Goal: Task Accomplishment & Management: Manage account settings

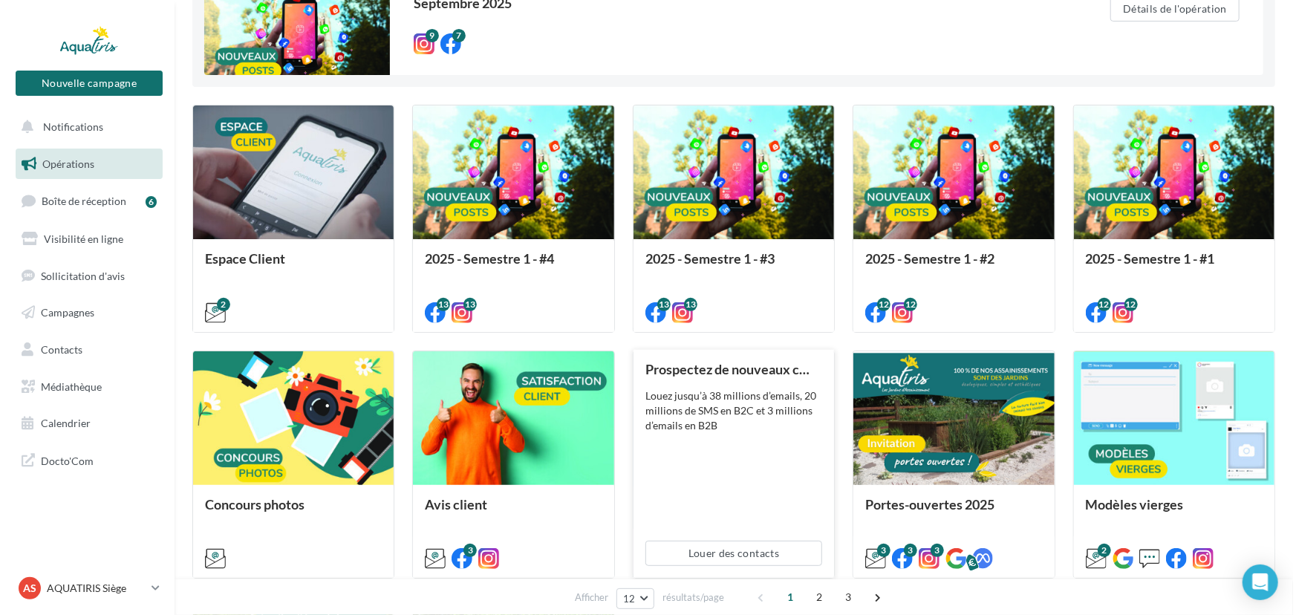
scroll to position [202, 0]
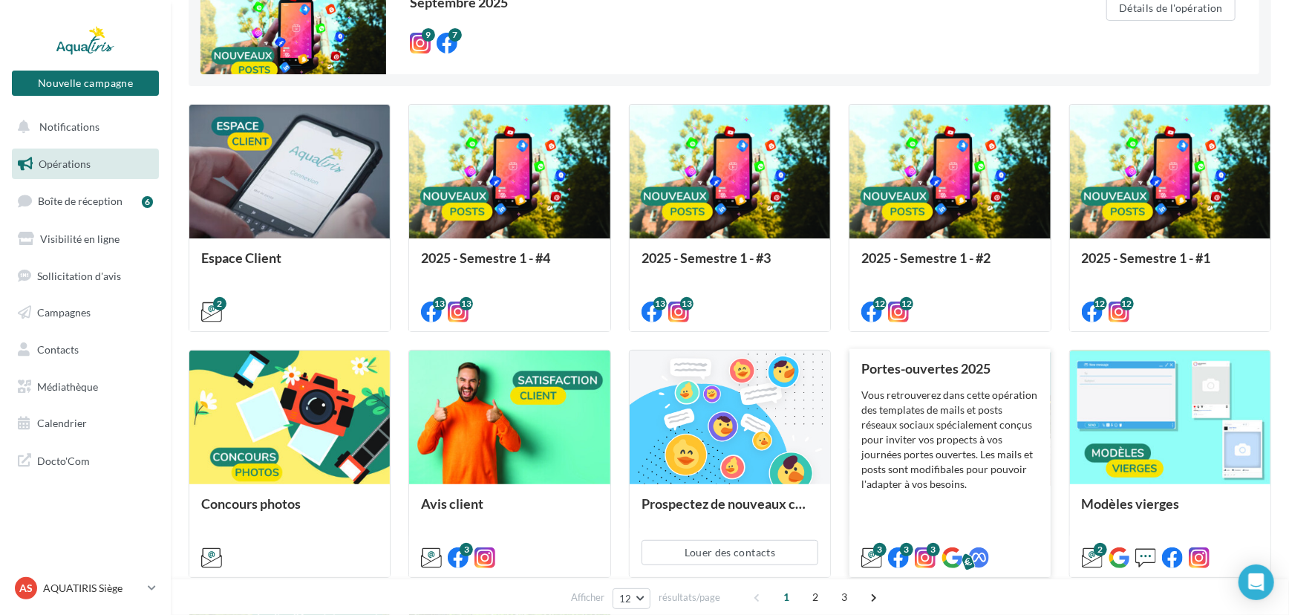
click at [884, 399] on div "Vous retrouverez dans cette opération des templates de mails et posts réseaux s…" at bounding box center [949, 440] width 177 height 104
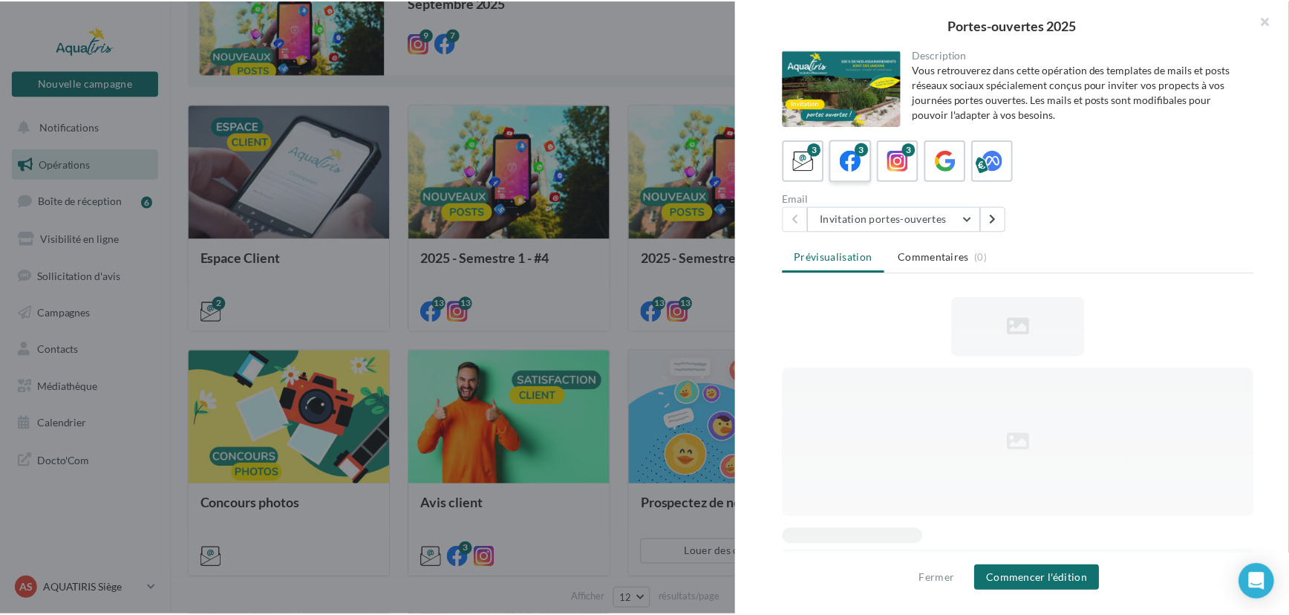
scroll to position [0, 0]
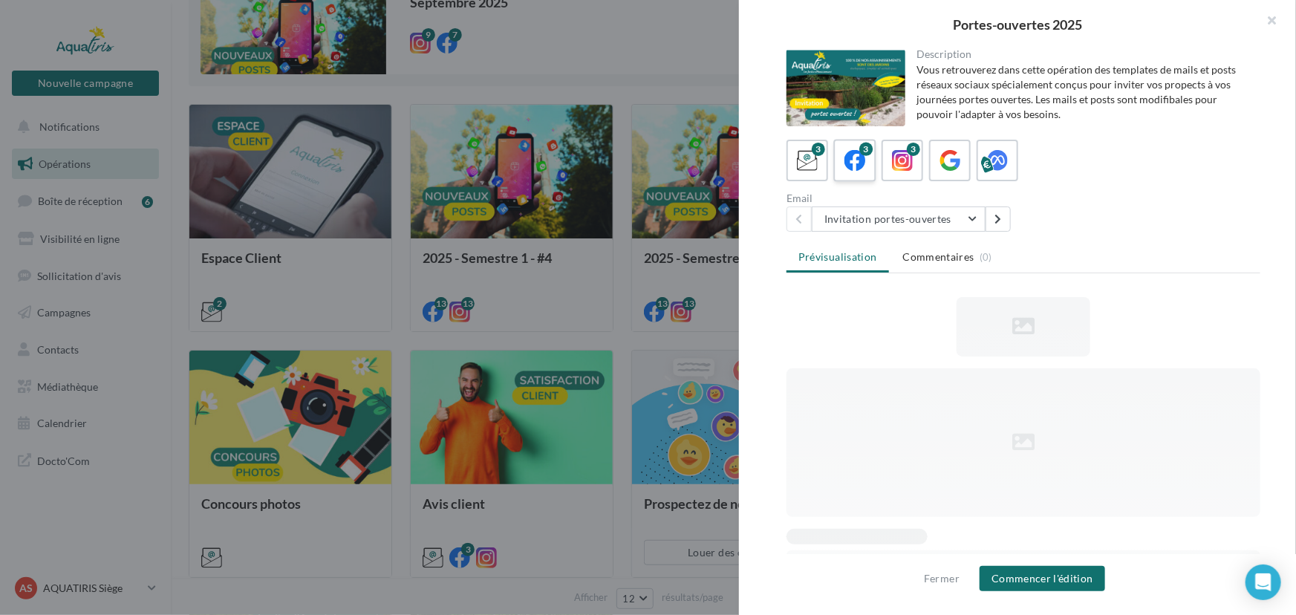
click at [858, 162] on icon at bounding box center [855, 161] width 22 height 22
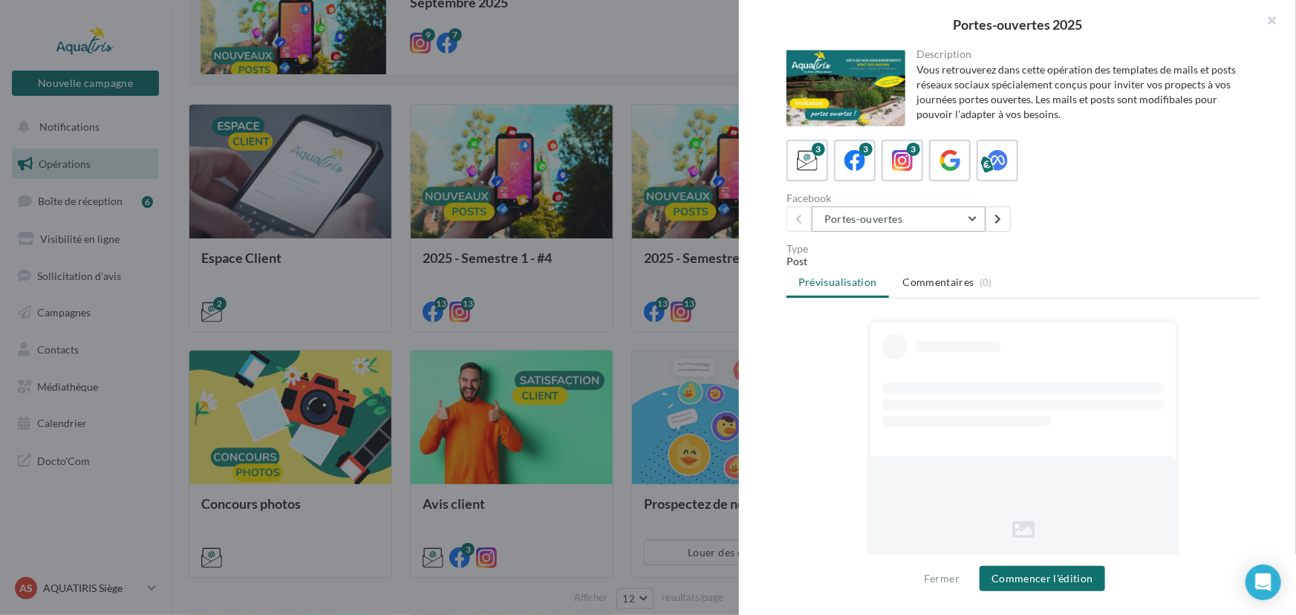
click at [920, 217] on button "Portes-ouvertes" at bounding box center [899, 218] width 174 height 25
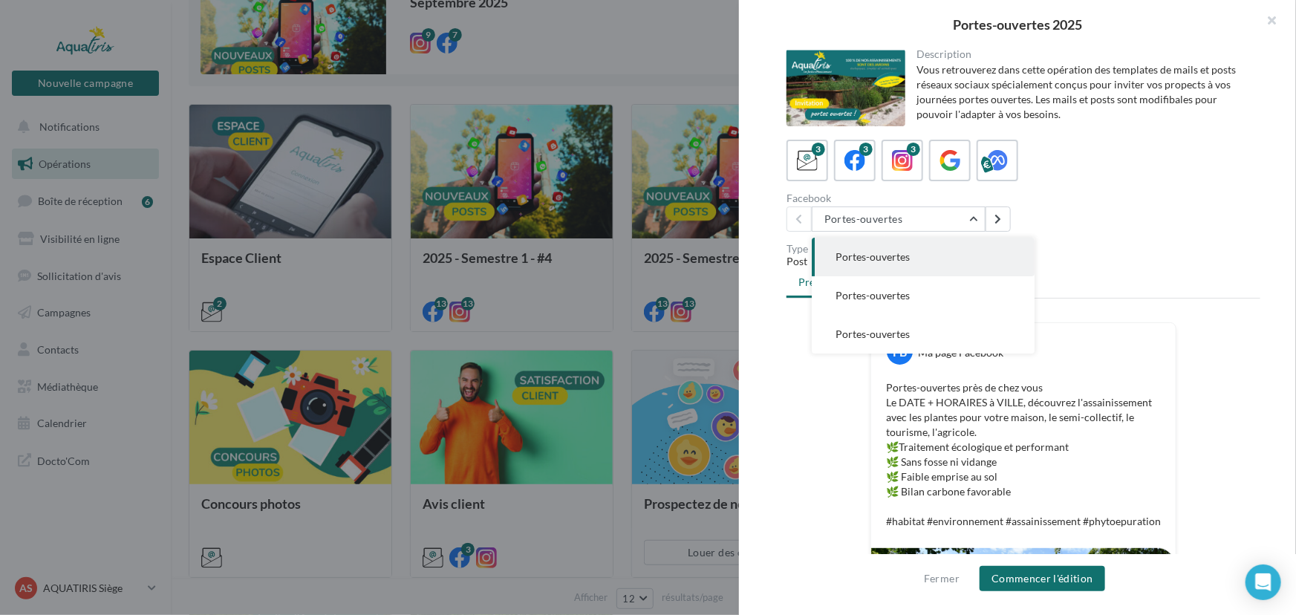
click at [663, 343] on div at bounding box center [648, 307] width 1296 height 615
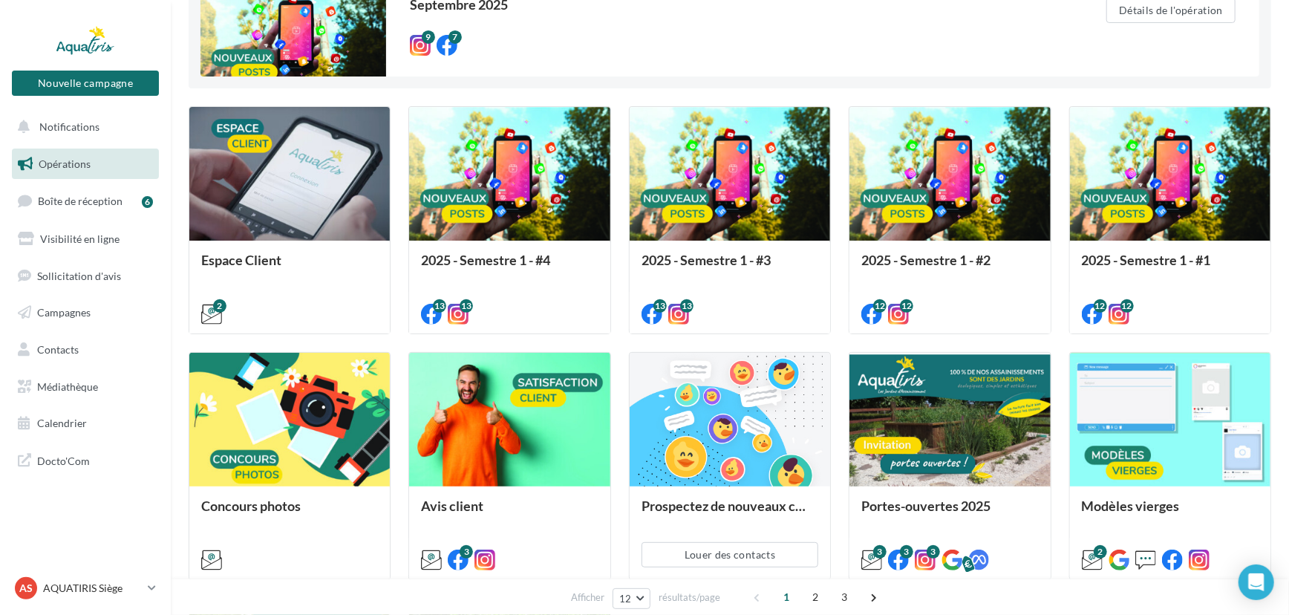
scroll to position [533, 0]
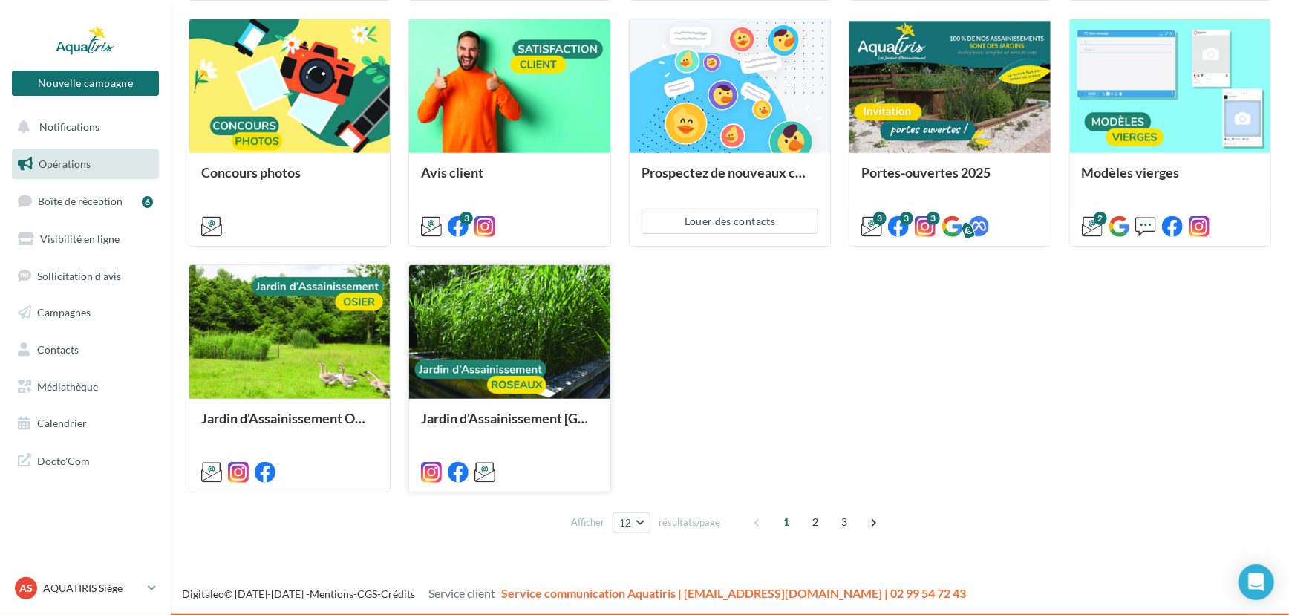
click at [555, 361] on div at bounding box center [509, 332] width 200 height 135
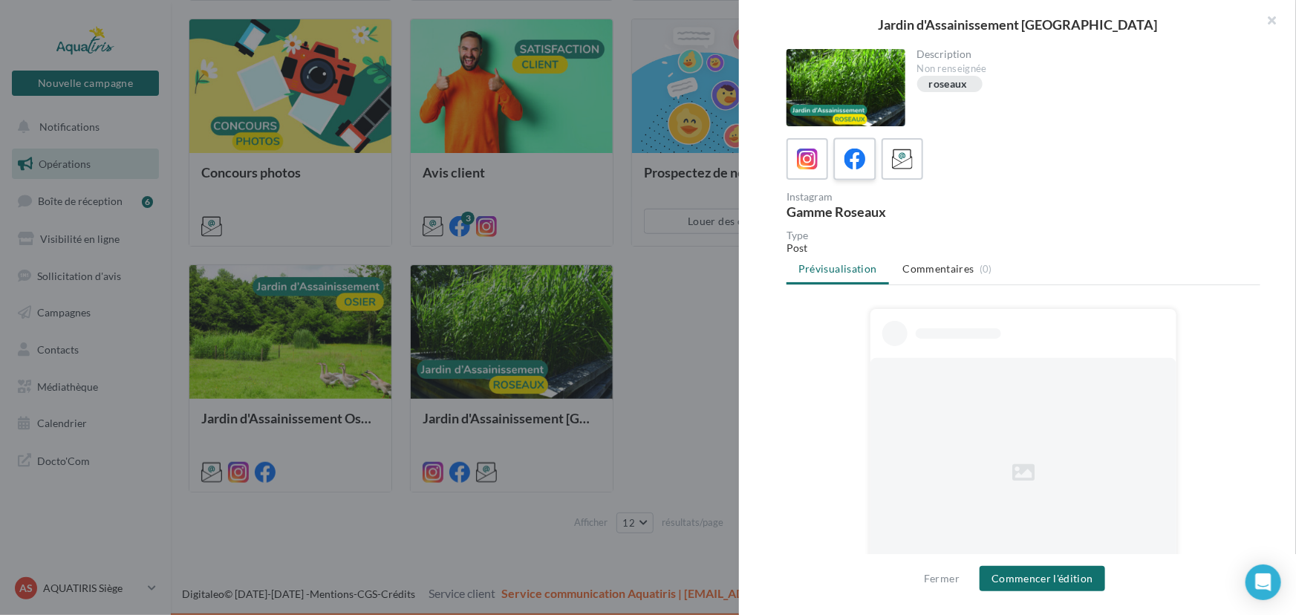
click at [857, 169] on icon at bounding box center [855, 160] width 22 height 22
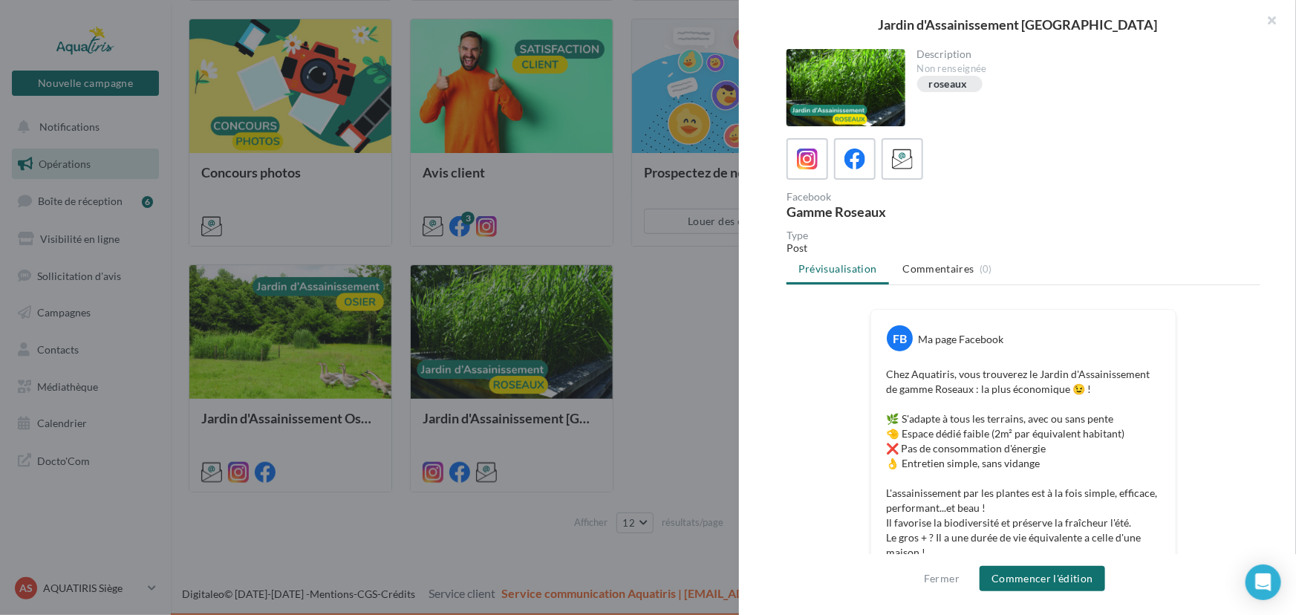
click at [670, 411] on div at bounding box center [648, 307] width 1296 height 615
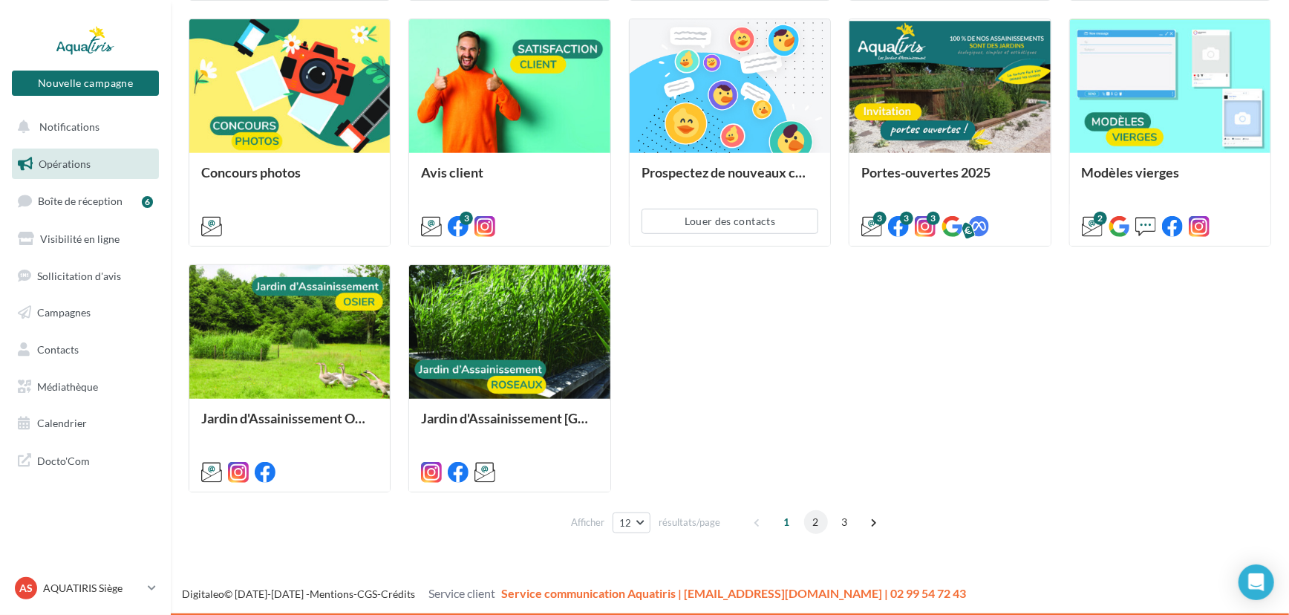
click at [822, 523] on span "2" at bounding box center [816, 522] width 24 height 24
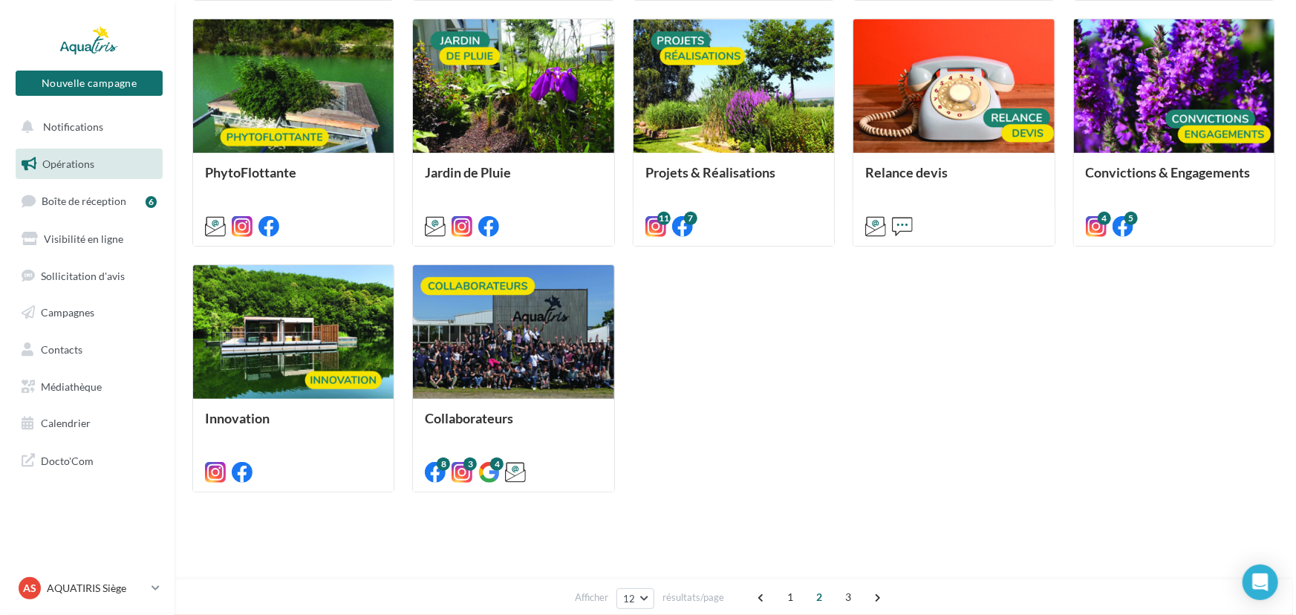
scroll to position [246, 0]
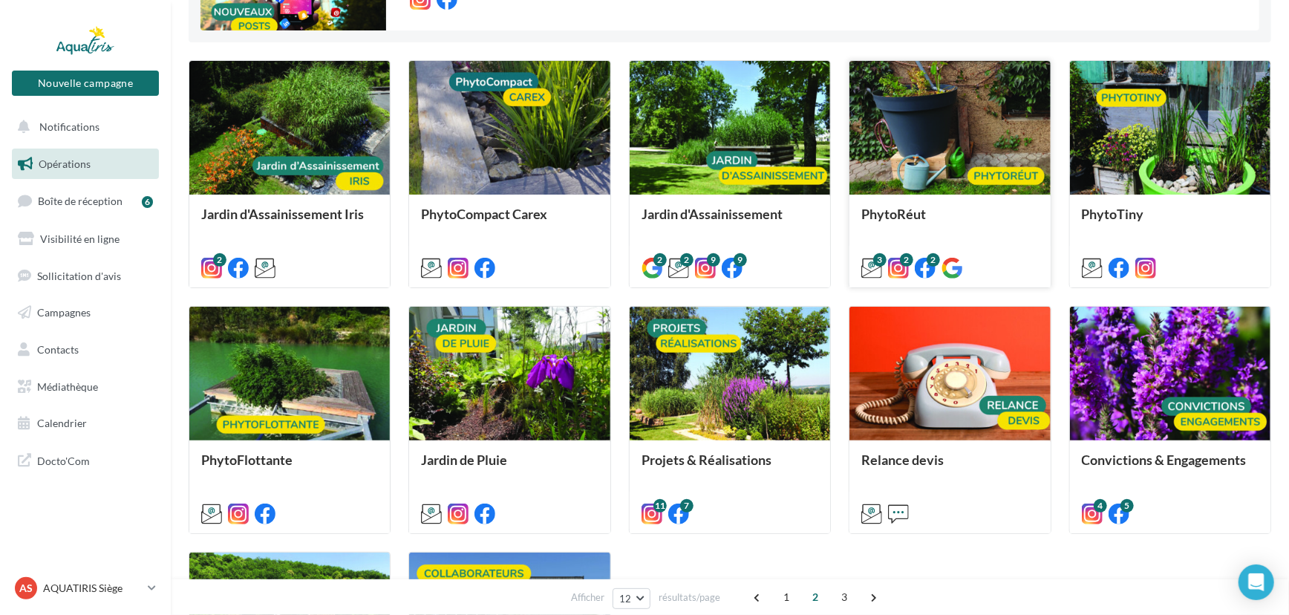
click at [939, 186] on div at bounding box center [949, 128] width 200 height 135
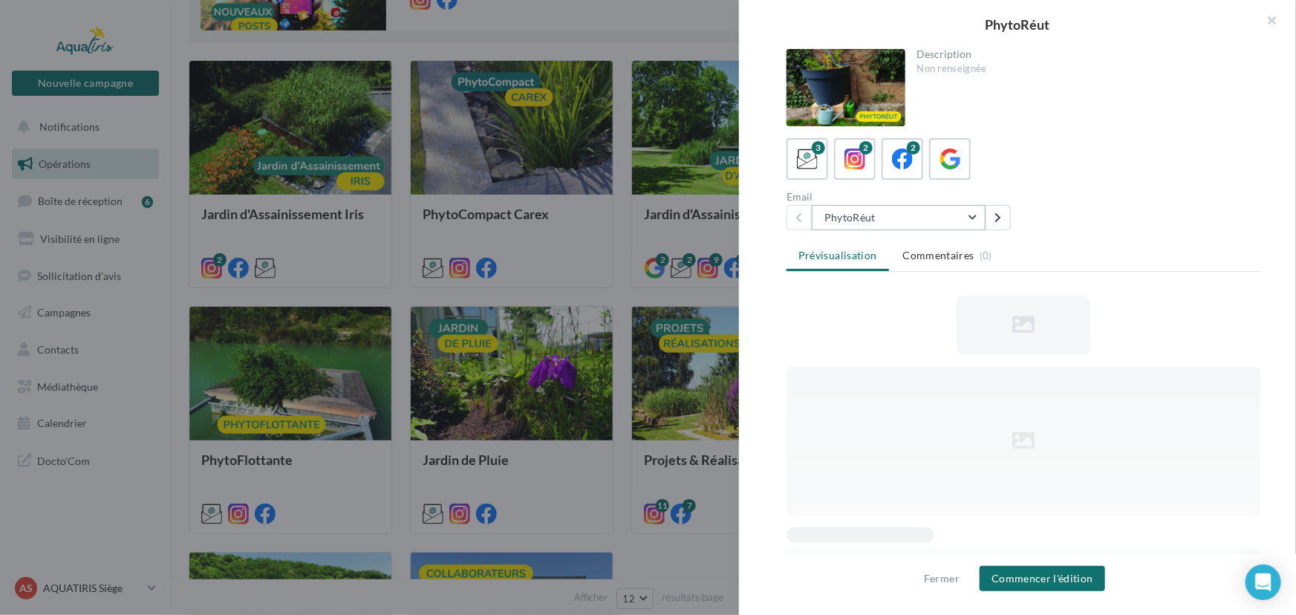
click at [892, 218] on button "PhytoRéut" at bounding box center [899, 217] width 174 height 25
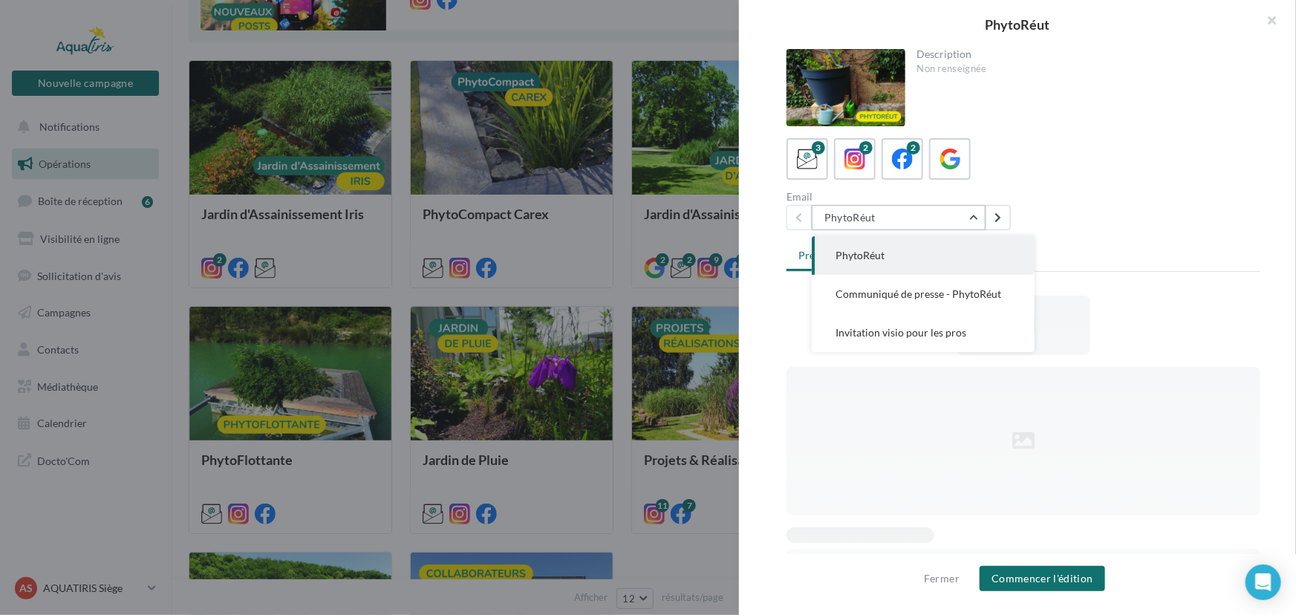
scroll to position [0, 0]
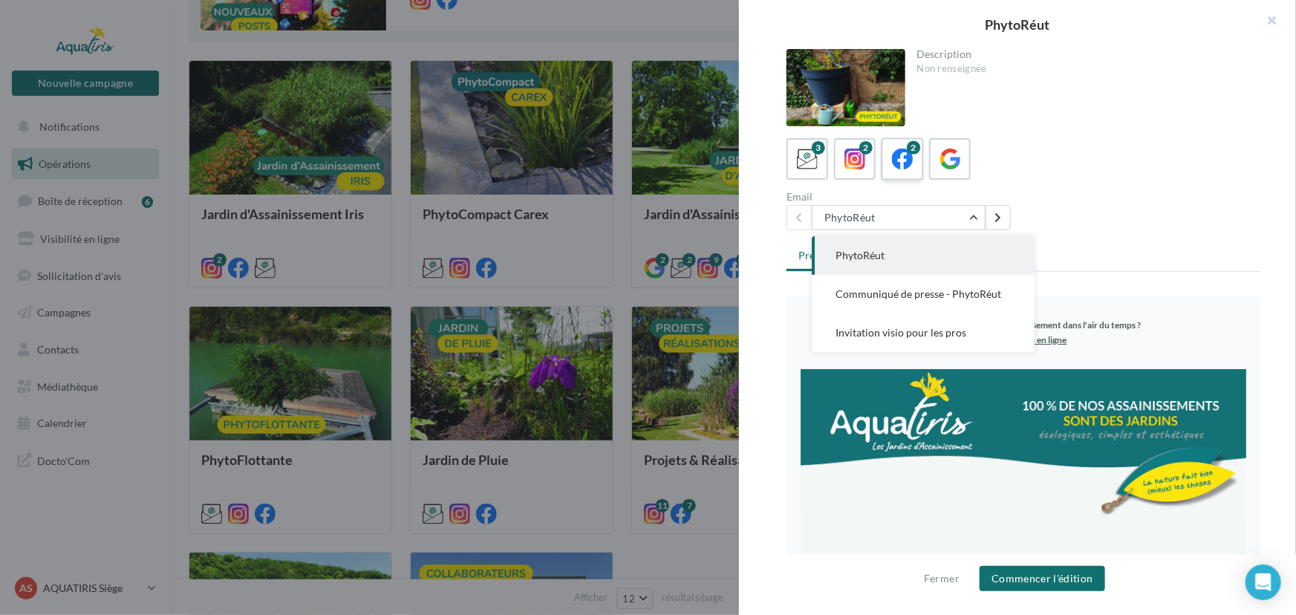
click at [907, 166] on icon at bounding box center [903, 160] width 22 height 22
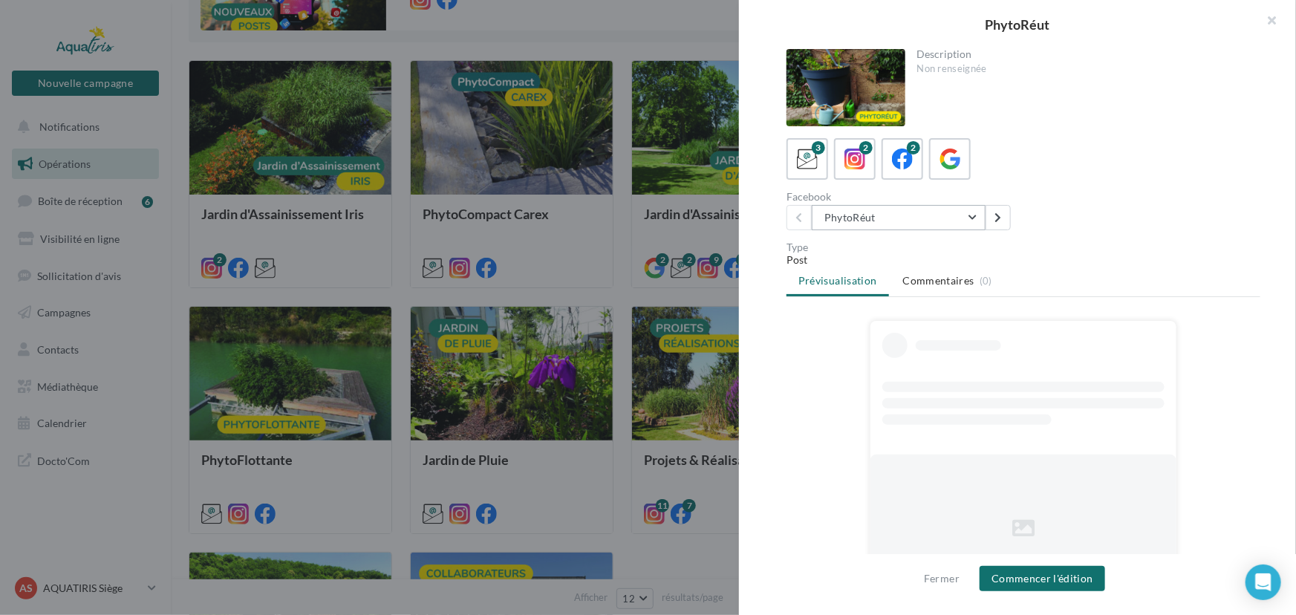
click at [927, 223] on button "PhytoRéut" at bounding box center [899, 217] width 174 height 25
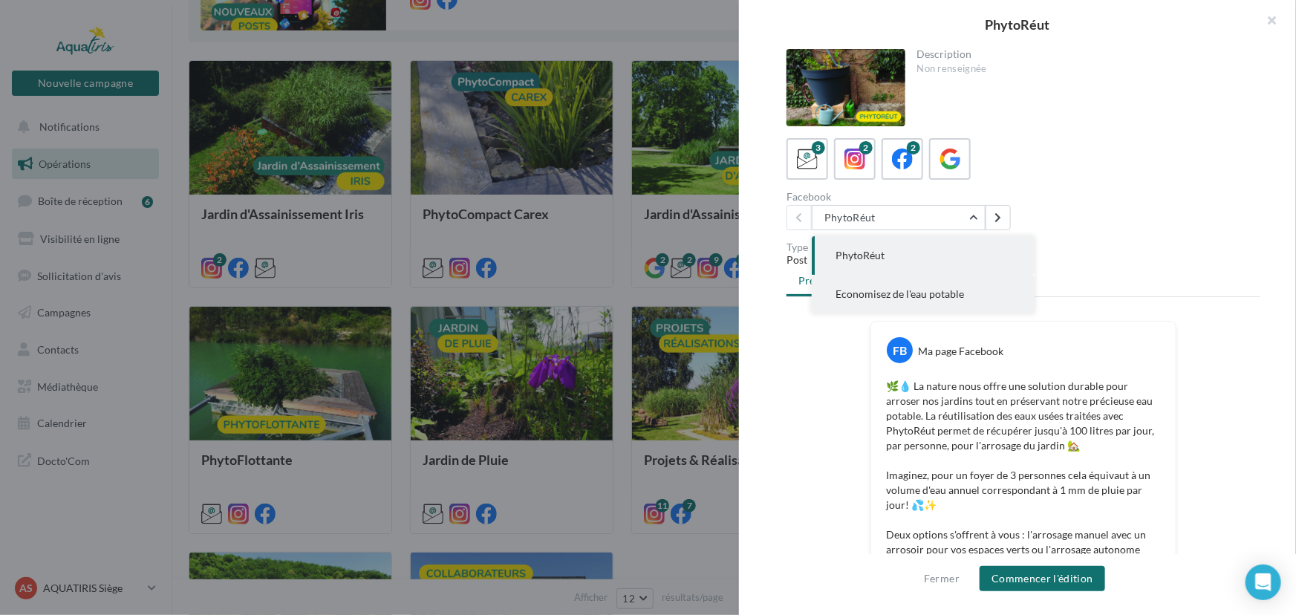
click at [919, 295] on span "Economisez de l'eau potable" at bounding box center [899, 293] width 128 height 13
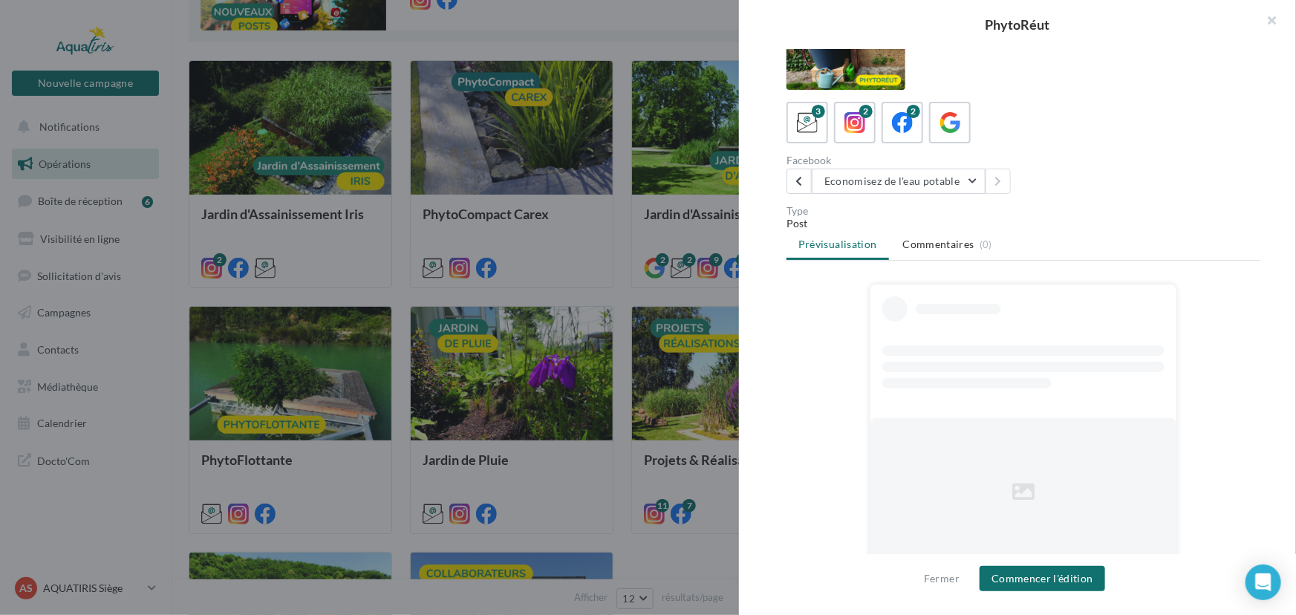
scroll to position [46, 0]
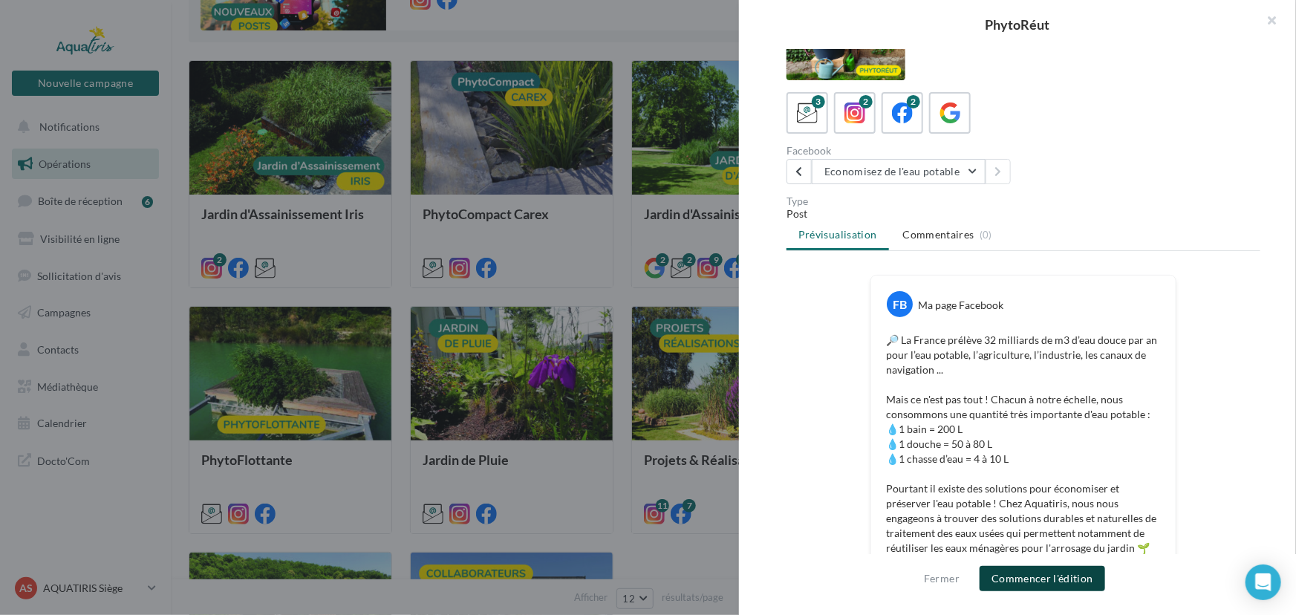
click at [1080, 578] on button "Commencer l'édition" at bounding box center [1041, 578] width 125 height 25
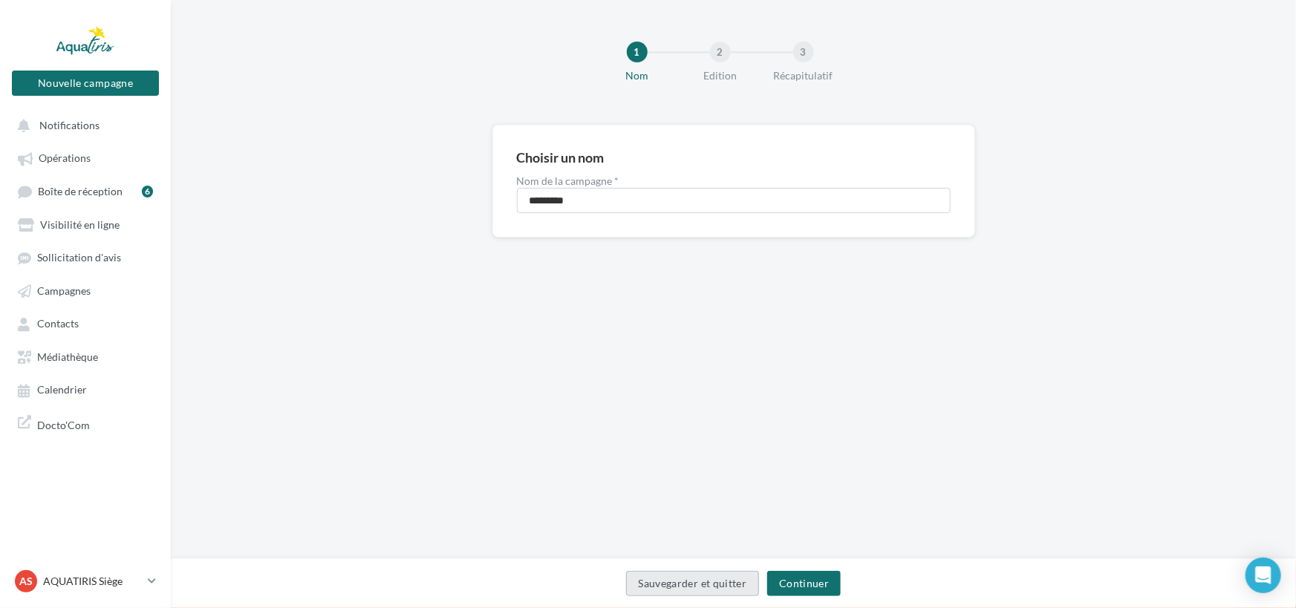
click at [697, 587] on button "Sauvegarder et quitter" at bounding box center [693, 583] width 134 height 25
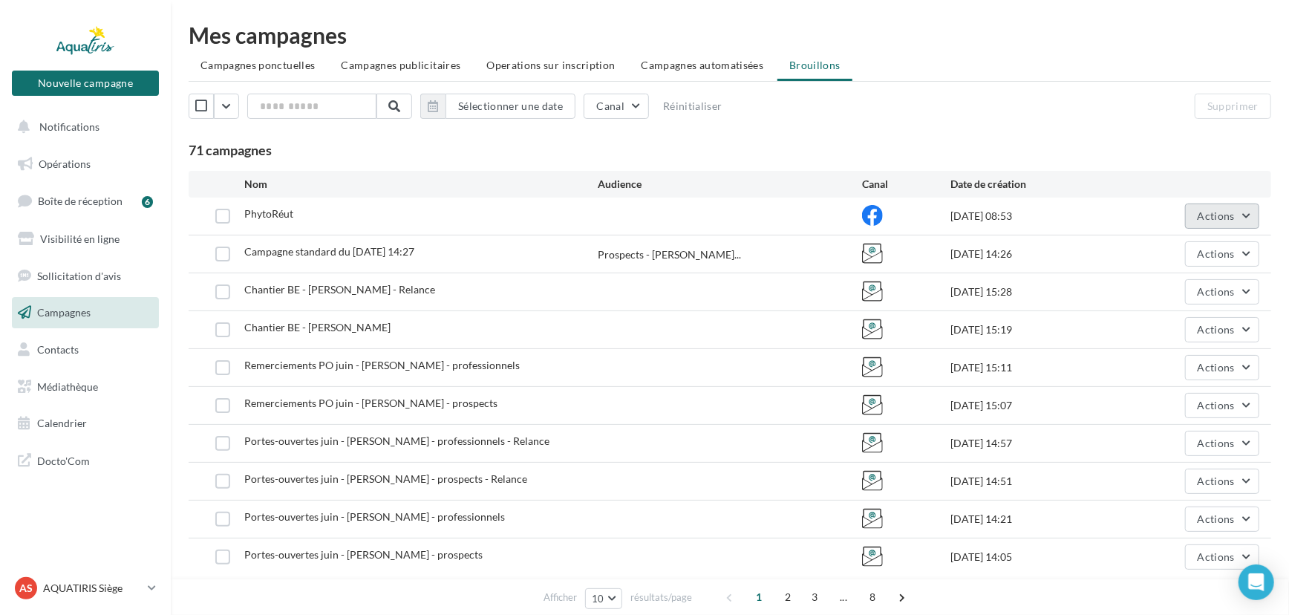
click at [1210, 207] on button "Actions" at bounding box center [1222, 215] width 74 height 25
click at [1187, 351] on button "Supprimer" at bounding box center [1185, 367] width 149 height 39
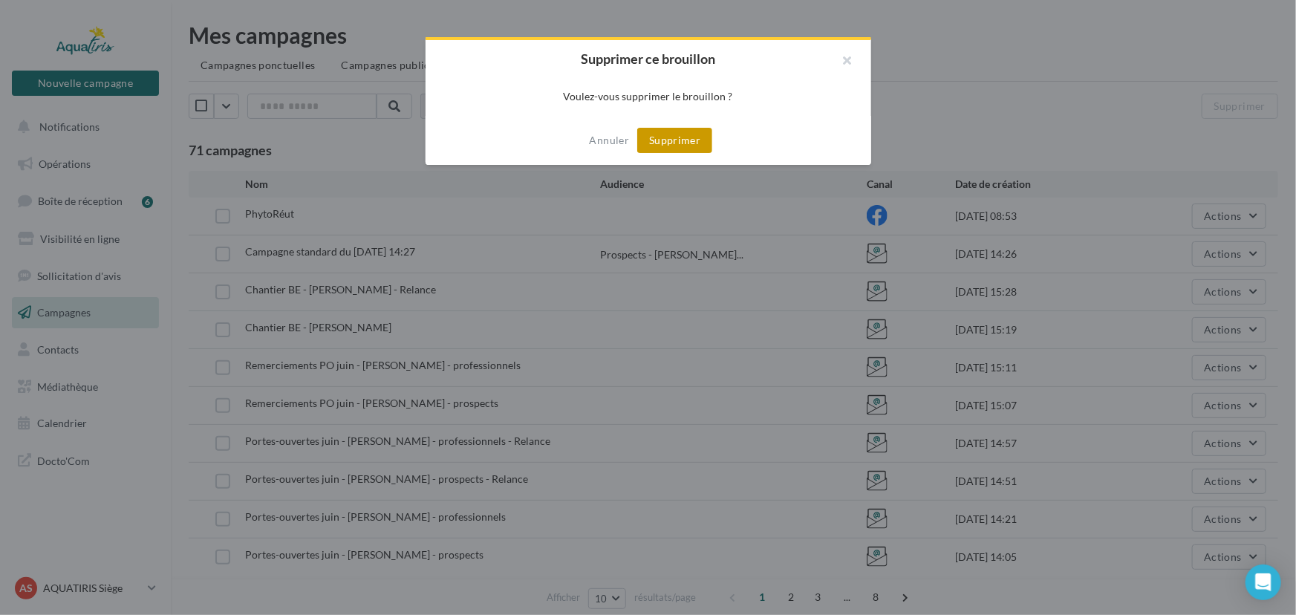
click at [653, 137] on button "Supprimer" at bounding box center [674, 140] width 75 height 25
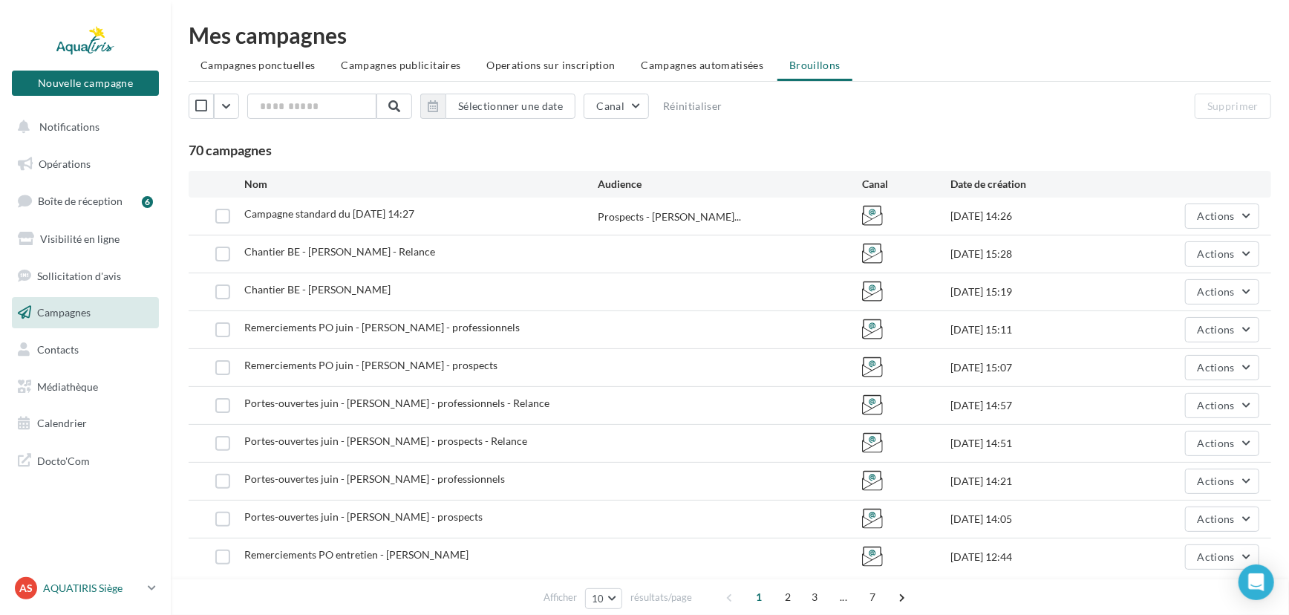
click at [88, 586] on p "AQUATIRIS Siège" at bounding box center [92, 588] width 99 height 15
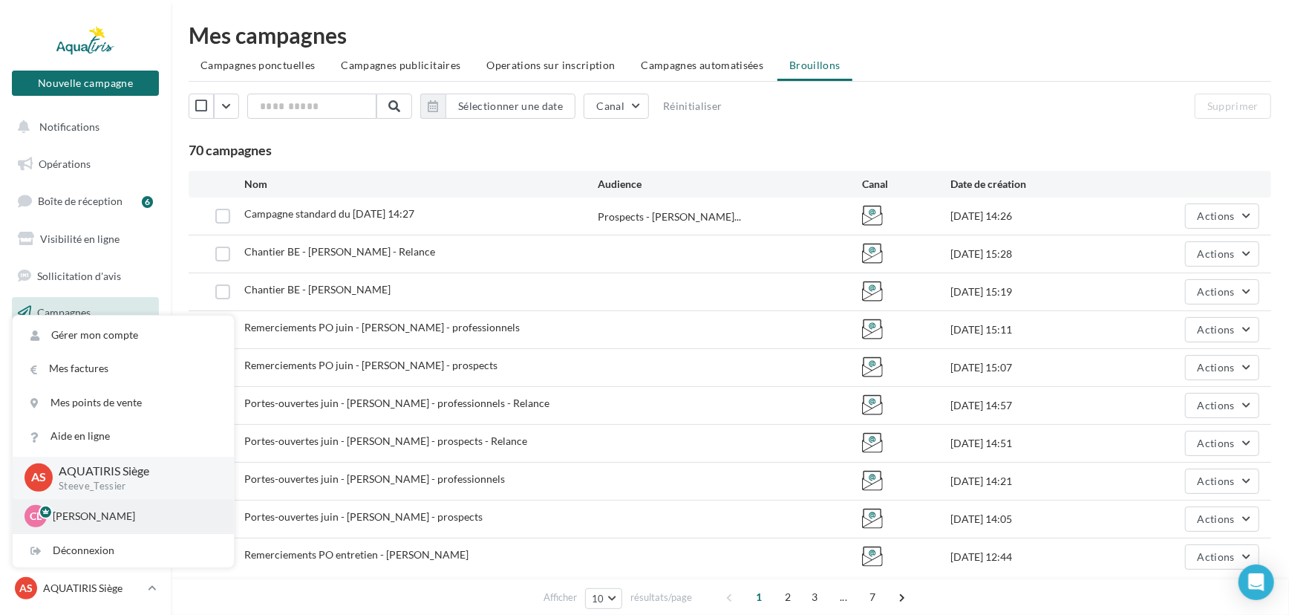
click at [123, 521] on p "Chloé Lallée" at bounding box center [134, 516] width 163 height 15
